Goal: Transaction & Acquisition: Download file/media

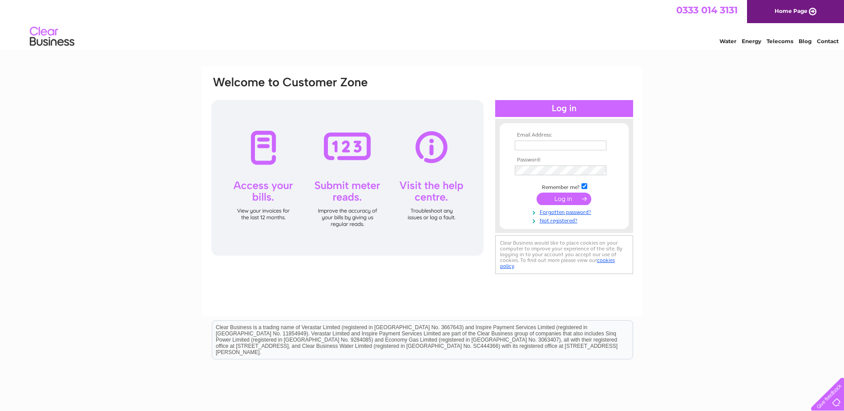
type input "Caroline@tranterlowe.com"
click at [566, 198] on input "submit" at bounding box center [564, 199] width 55 height 12
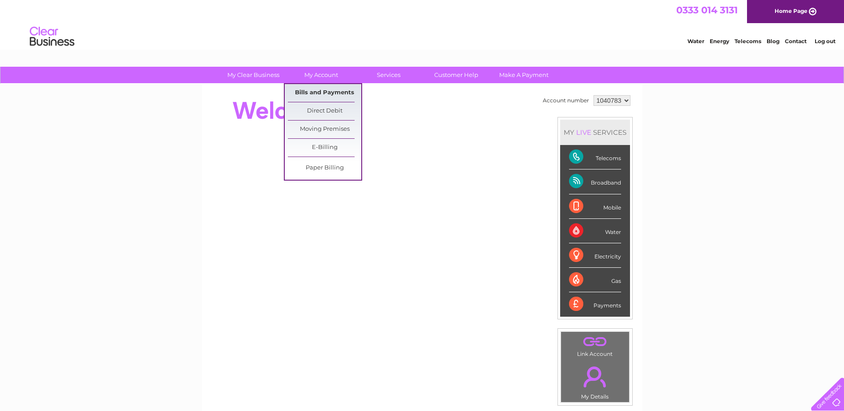
click at [322, 89] on link "Bills and Payments" at bounding box center [324, 93] width 73 height 18
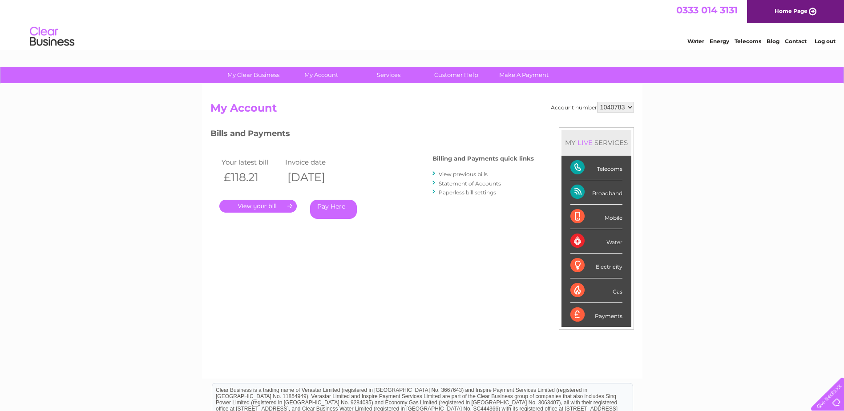
click at [276, 207] on link "." at bounding box center [257, 206] width 77 height 13
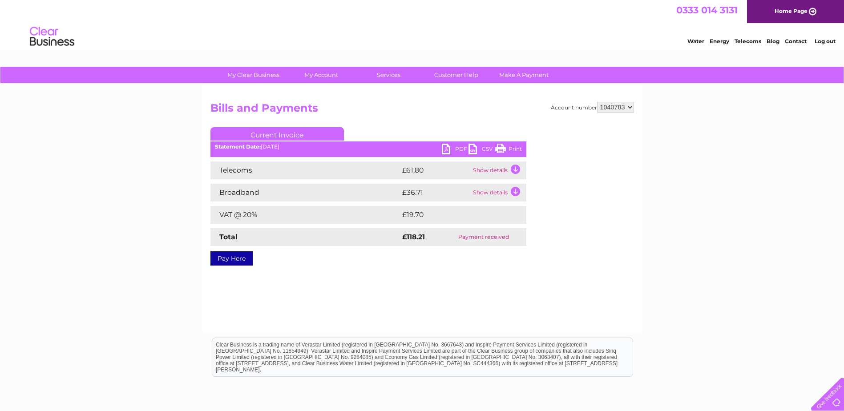
click at [448, 149] on link "PDF" at bounding box center [455, 150] width 27 height 13
